Goal: Task Accomplishment & Management: Manage account settings

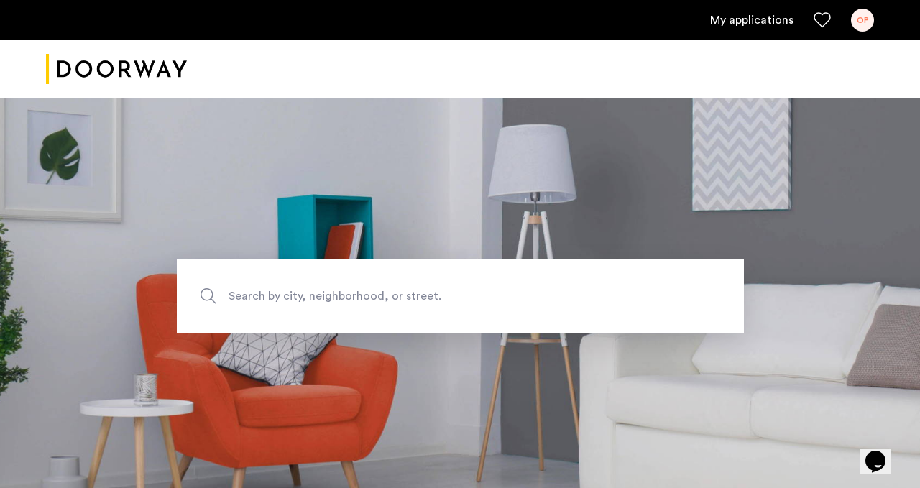
click at [753, 15] on link "My applications" at bounding box center [751, 20] width 83 height 17
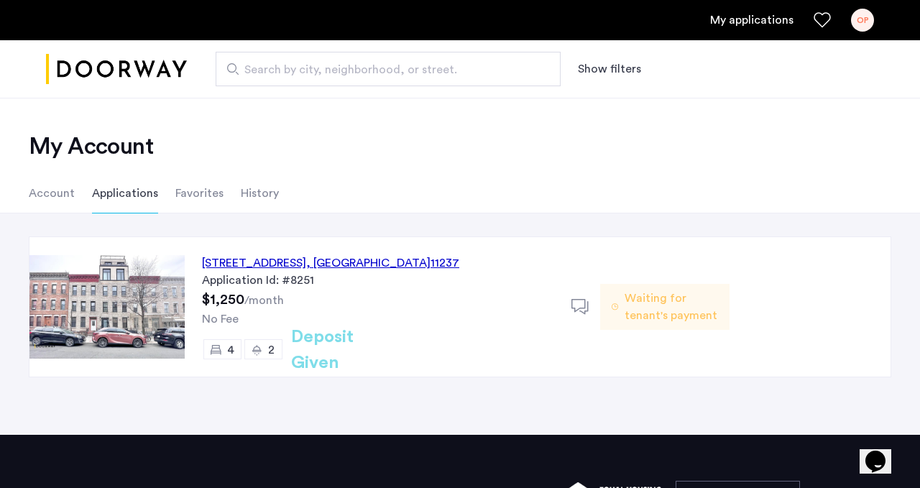
click at [641, 307] on span "Waiting for tenant's payment" at bounding box center [671, 307] width 93 height 35
click at [390, 258] on span ", [GEOGRAPHIC_DATA]" at bounding box center [368, 263] width 124 height 12
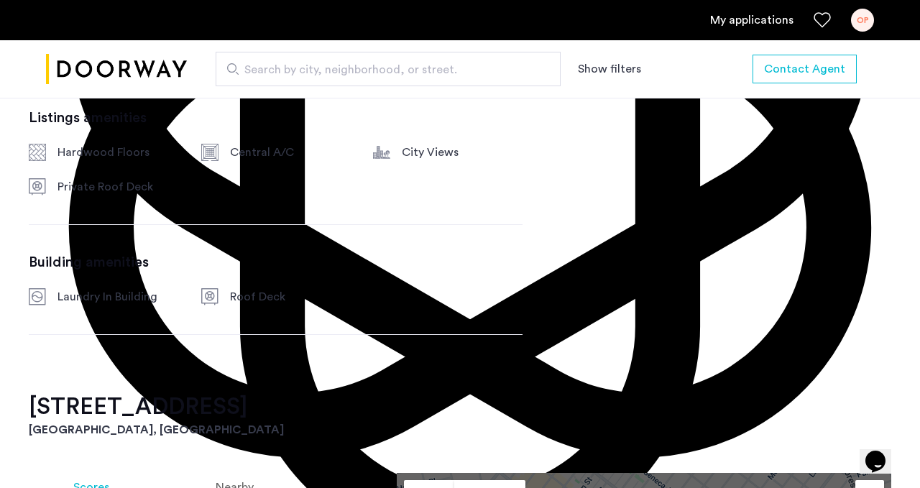
scroll to position [840, 0]
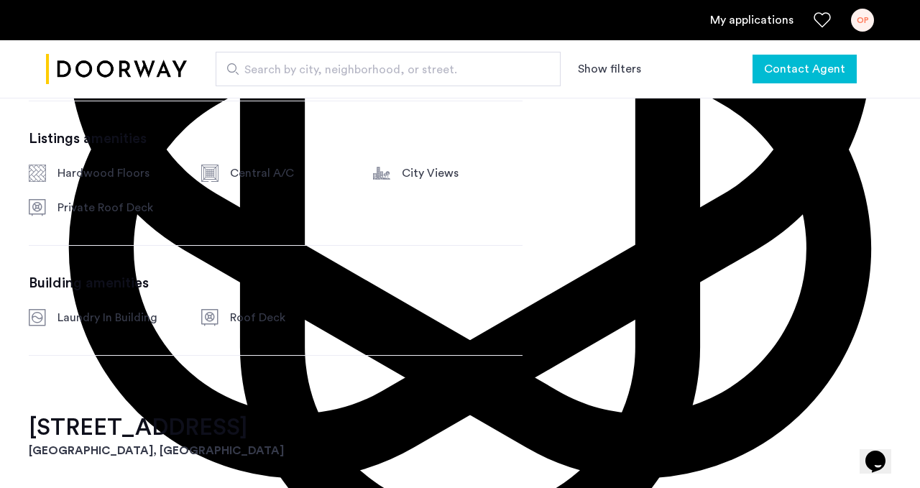
click at [784, 66] on span "Contact Agent" at bounding box center [804, 68] width 81 height 17
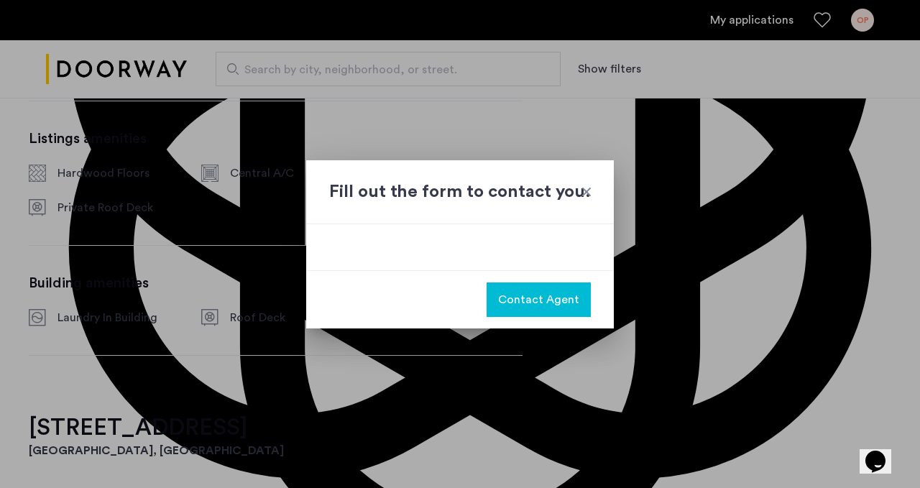
scroll to position [0, 0]
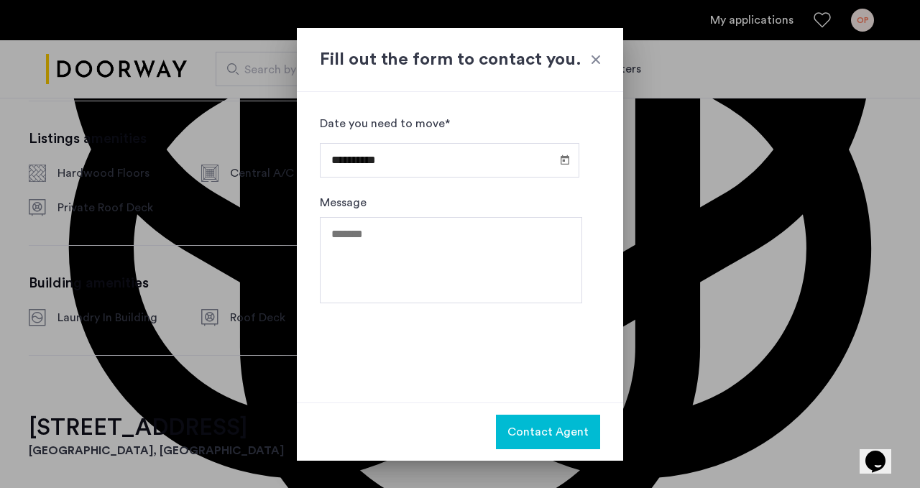
click at [592, 60] on div at bounding box center [596, 59] width 14 height 14
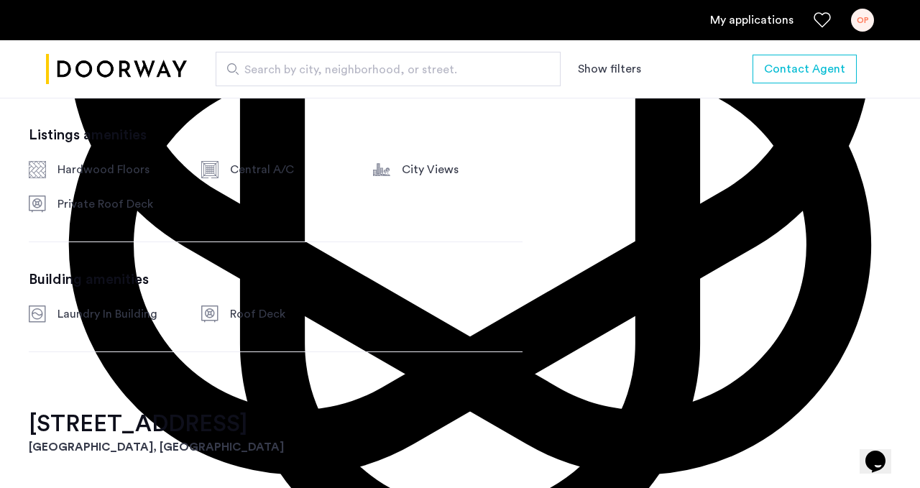
scroll to position [748, 0]
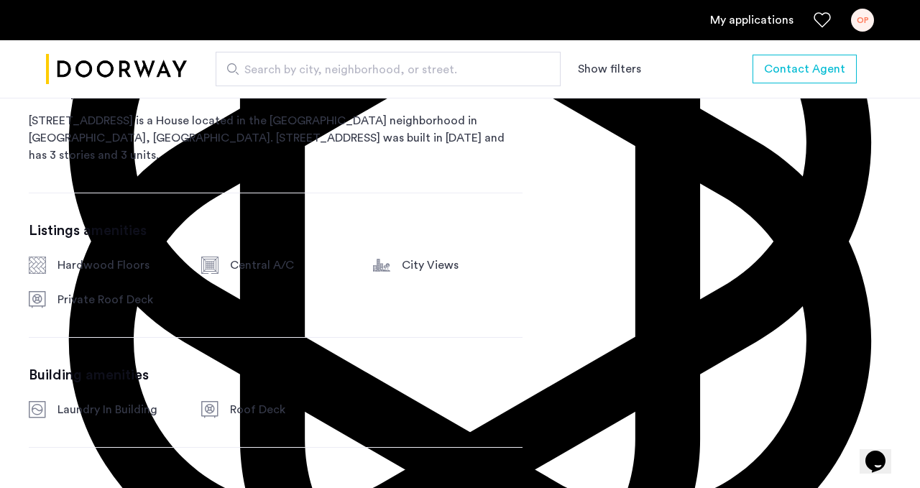
click at [761, 22] on link "My applications" at bounding box center [751, 20] width 83 height 17
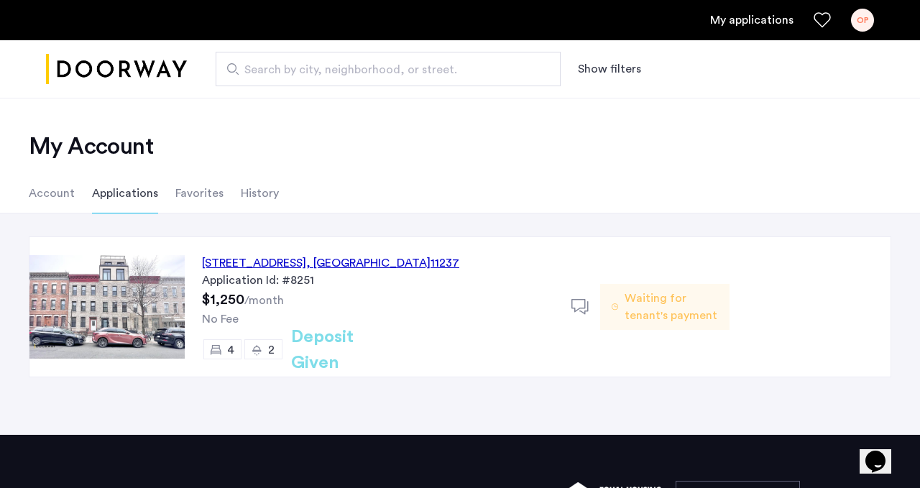
click at [660, 323] on span "Waiting for tenant's payment" at bounding box center [671, 307] width 93 height 35
click at [675, 283] on div "Waiting for tenant's payment" at bounding box center [664, 306] width 129 height 139
click at [654, 299] on span "Waiting for tenant's payment" at bounding box center [671, 307] width 93 height 35
click at [587, 306] on use at bounding box center [580, 306] width 17 height 15
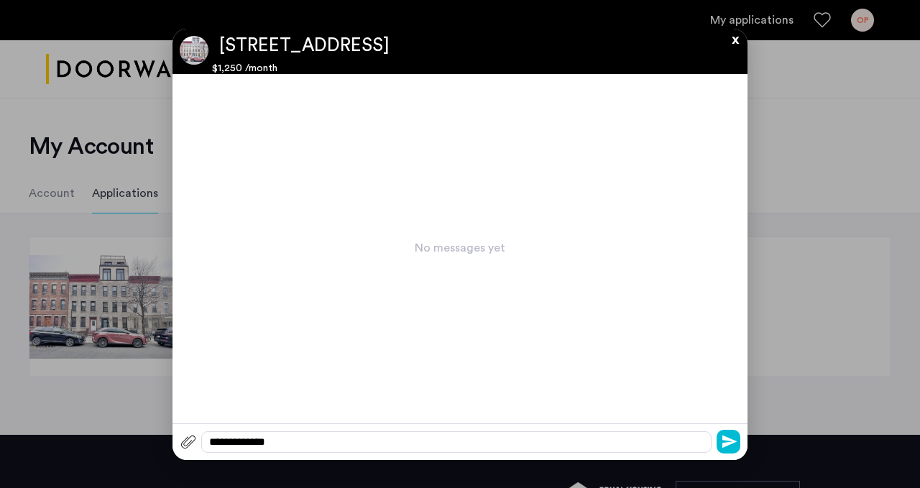
click at [455, 429] on div "**********" at bounding box center [460, 441] width 575 height 37
click at [457, 438] on div "**********" at bounding box center [456, 442] width 510 height 22
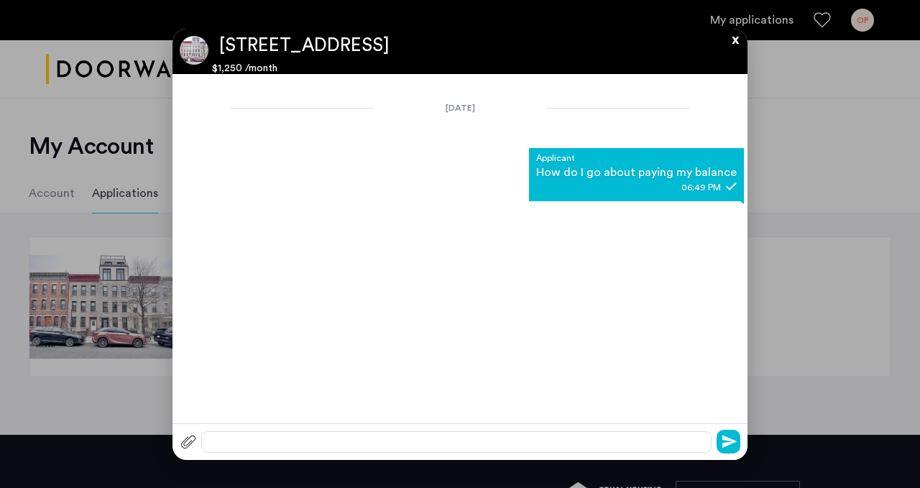
click at [738, 38] on button "x" at bounding box center [732, 37] width 22 height 16
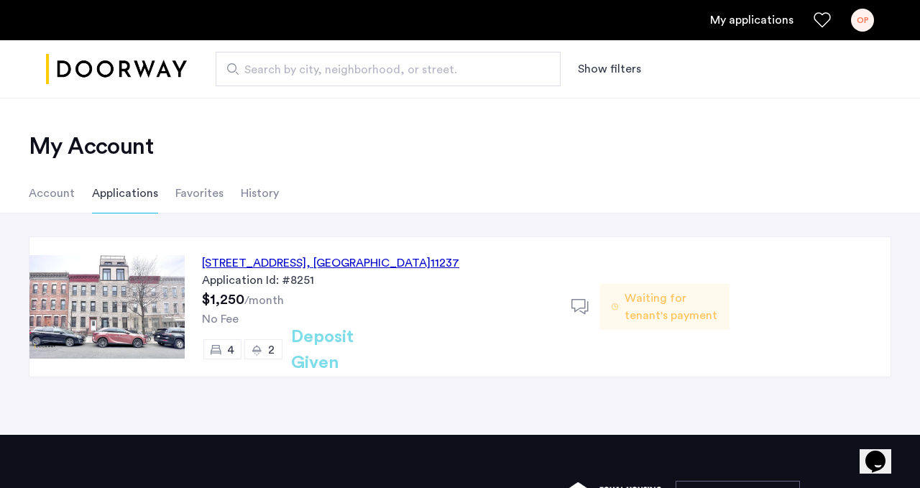
click at [362, 264] on div "294 Grove Street, Unit 4, Brooklyn , NY 11237" at bounding box center [330, 263] width 257 height 17
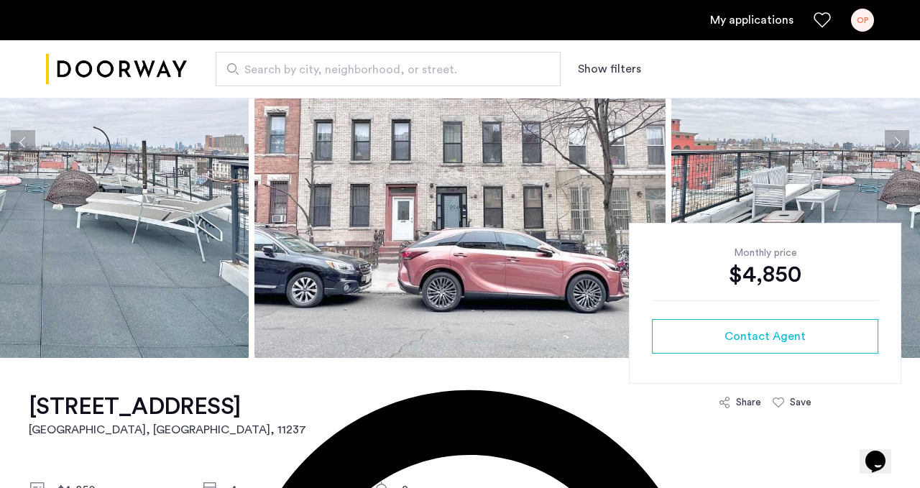
scroll to position [160, 0]
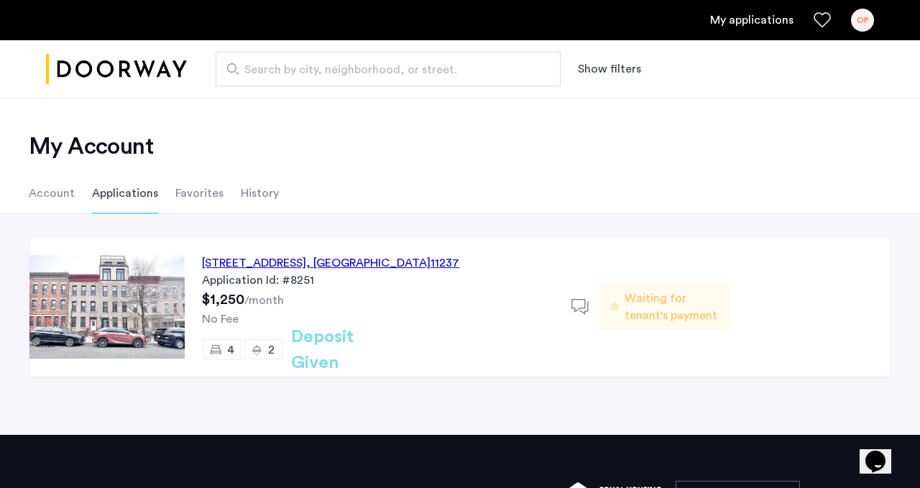
click at [206, 187] on li "Favorites" at bounding box center [199, 193] width 48 height 40
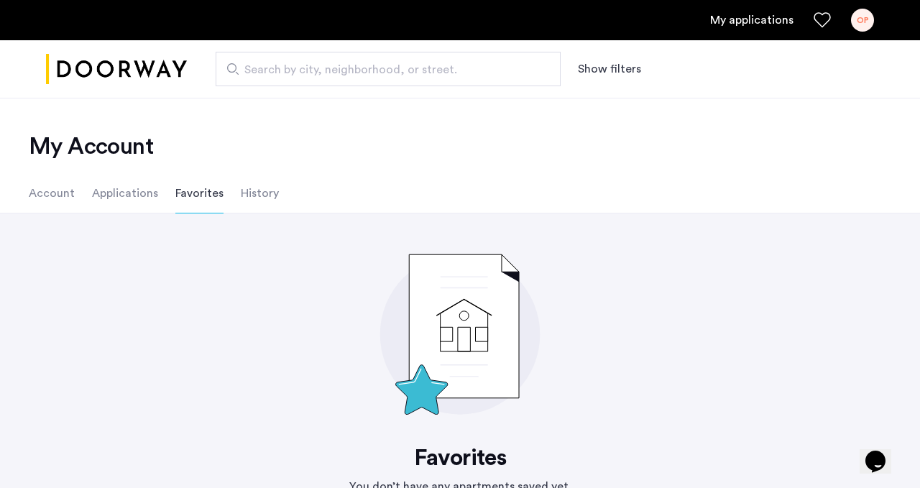
click at [126, 198] on li "Applications" at bounding box center [125, 193] width 66 height 40
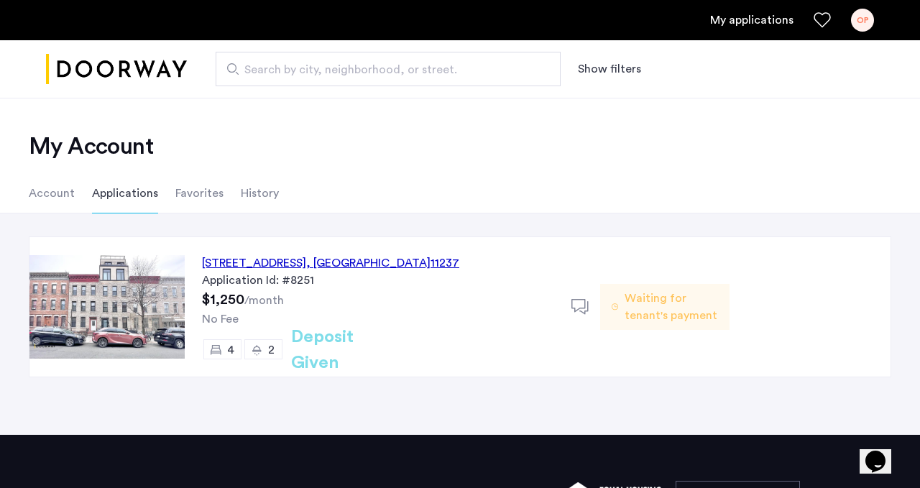
click at [69, 198] on li "Account" at bounding box center [52, 193] width 46 height 40
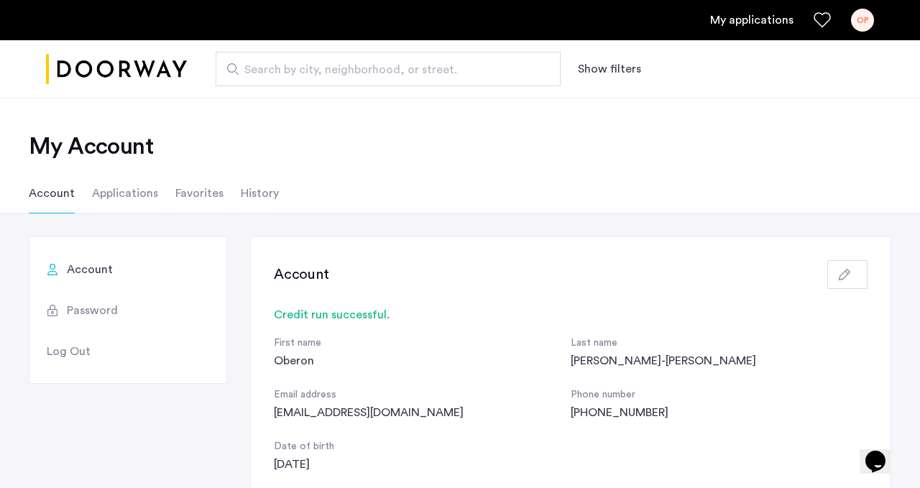
click at [121, 188] on li "Applications" at bounding box center [125, 193] width 66 height 40
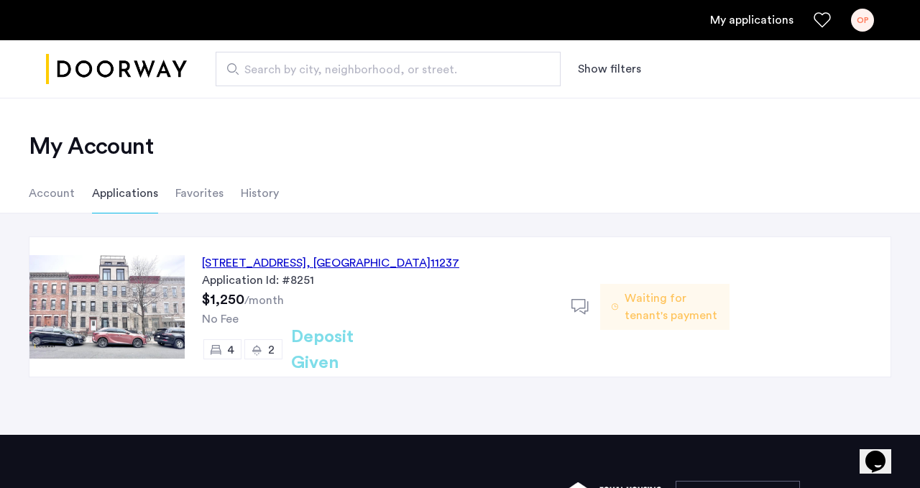
click at [863, 31] on div "OP" at bounding box center [862, 20] width 23 height 23
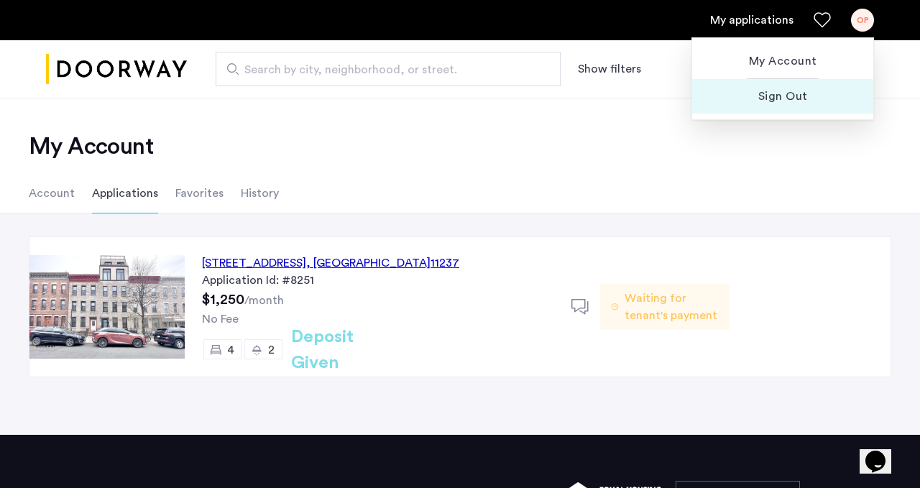
click at [801, 94] on span "Sign Out" at bounding box center [783, 96] width 158 height 17
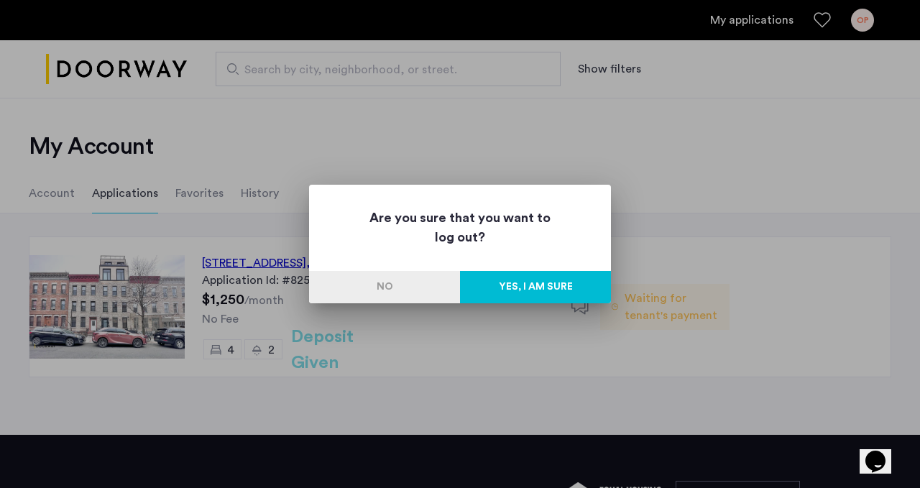
click at [558, 289] on button "Yes, I am sure" at bounding box center [535, 287] width 151 height 32
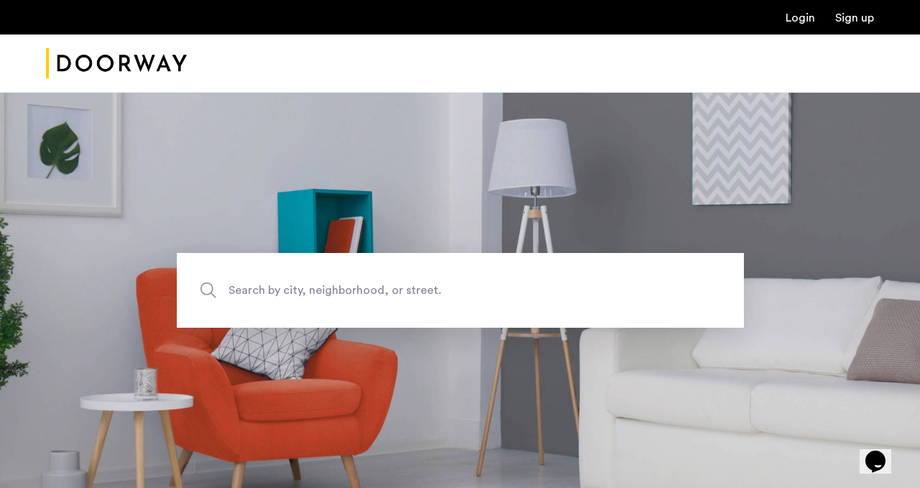
click at [790, 16] on link "Login" at bounding box center [800, 18] width 29 height 12
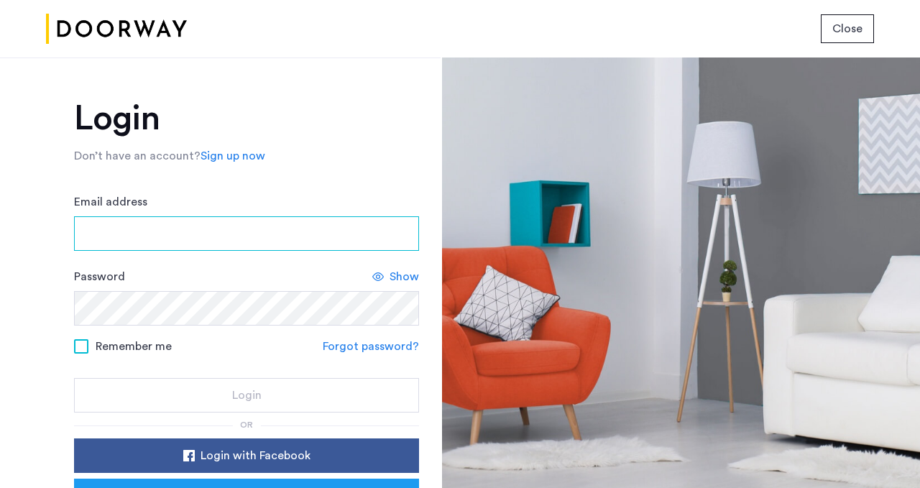
click at [339, 229] on input "Email address" at bounding box center [246, 233] width 345 height 35
type input "**********"
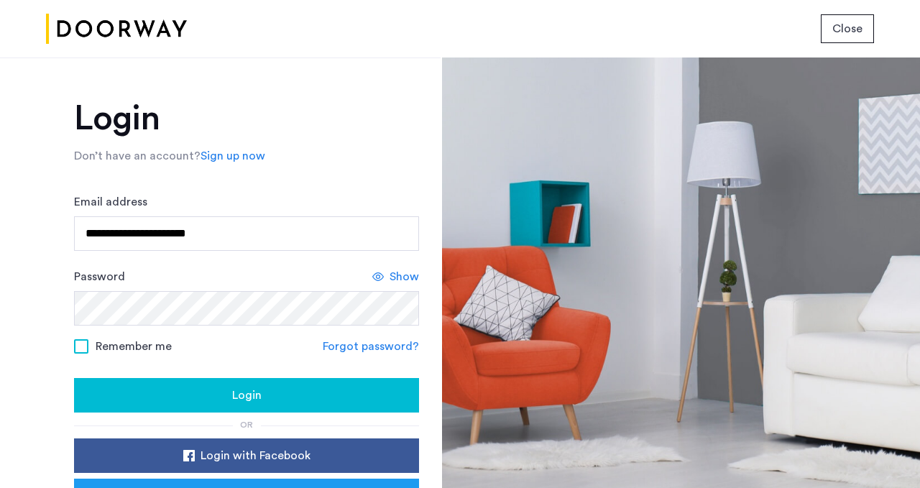
click at [187, 400] on div "Login" at bounding box center [247, 395] width 322 height 17
